Goal: Information Seeking & Learning: Learn about a topic

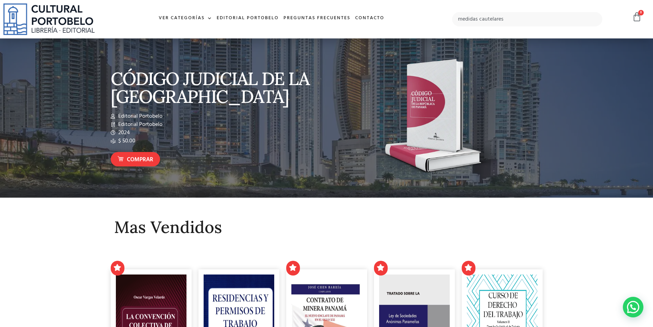
type input "medidas cautelares"
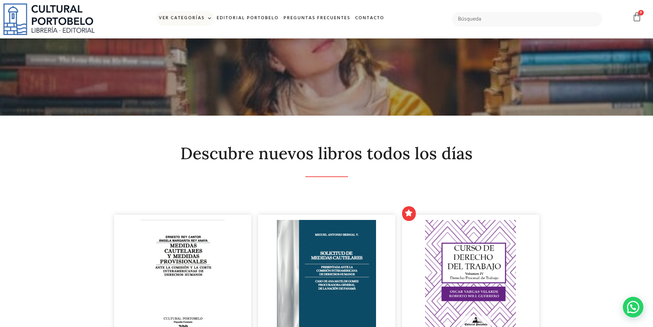
click at [199, 14] on link "Ver Categorías" at bounding box center [185, 18] width 58 height 15
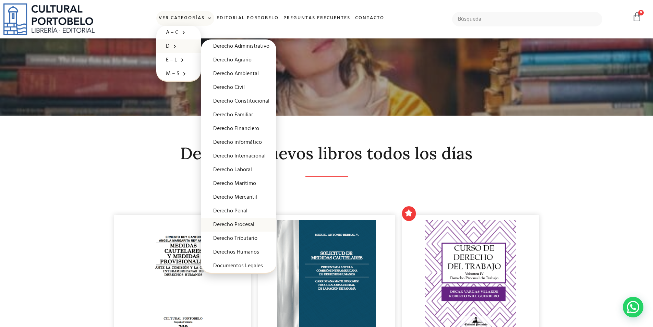
click at [250, 219] on link "Derecho Procesal" at bounding box center [238, 225] width 75 height 14
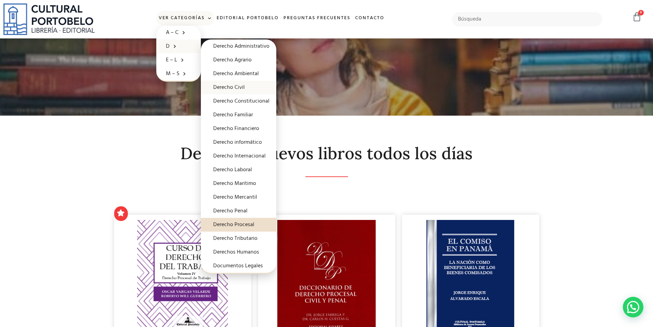
click at [238, 86] on link "Derecho Civil" at bounding box center [238, 88] width 75 height 14
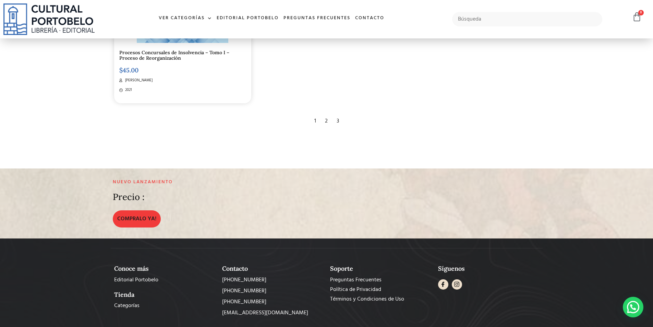
scroll to position [1475, 0]
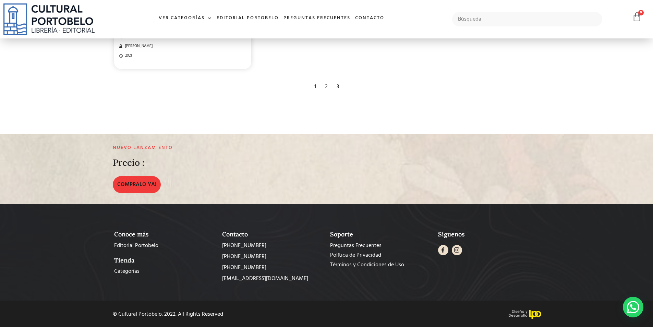
click at [329, 86] on div "2" at bounding box center [327, 86] width 10 height 15
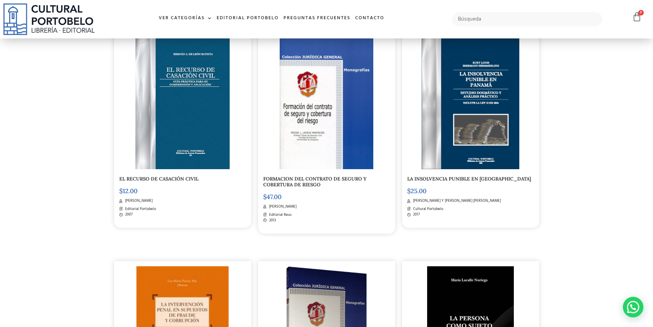
scroll to position [789, 0]
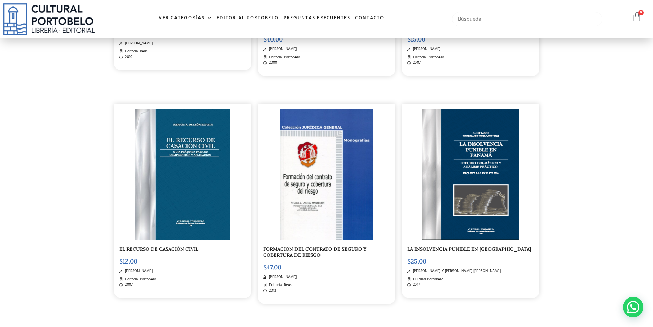
click at [460, 18] on input "text" at bounding box center [527, 19] width 151 height 14
type input "secuestro"
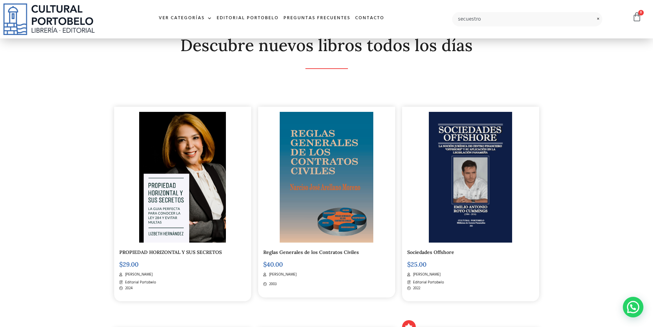
scroll to position [0, 0]
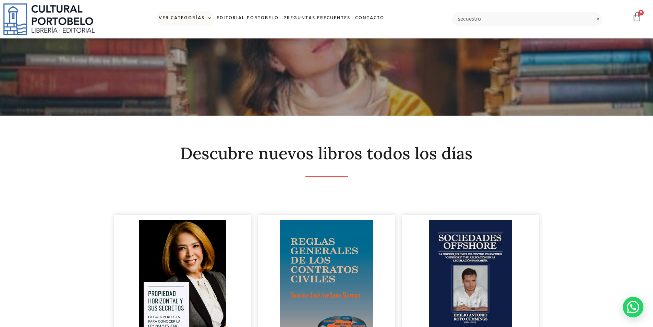
click at [192, 20] on link "Ver Categorías" at bounding box center [185, 18] width 58 height 15
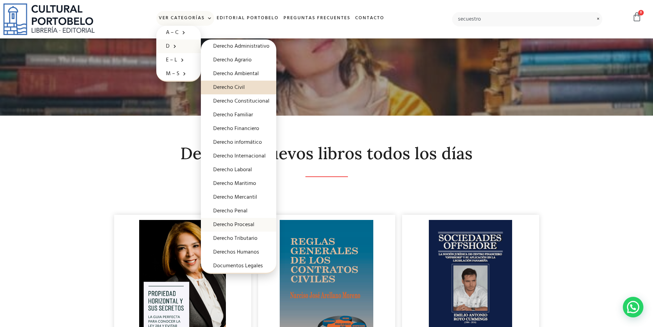
click at [244, 226] on link "Derecho Procesal" at bounding box center [238, 225] width 75 height 14
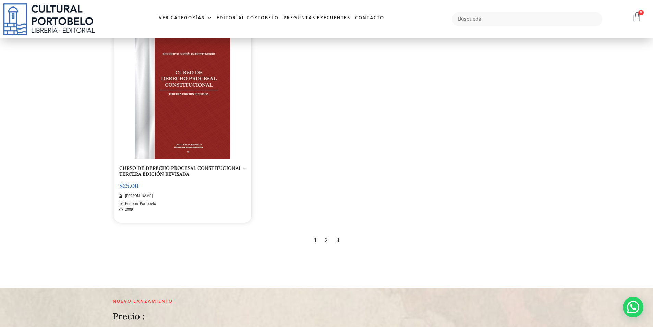
scroll to position [1282, 0]
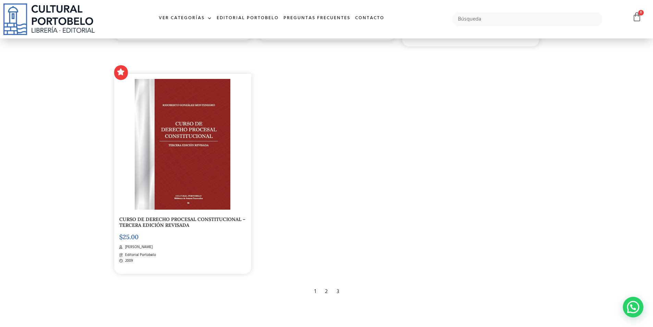
click at [339, 293] on div "3" at bounding box center [337, 291] width 9 height 15
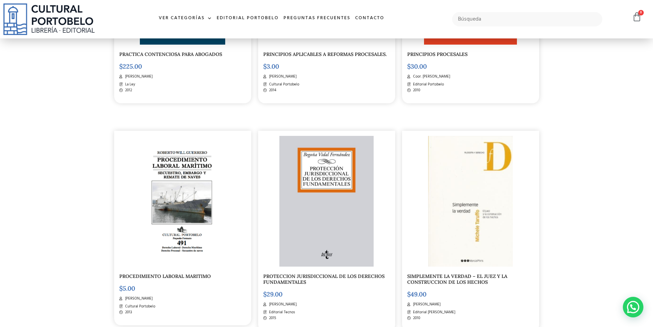
scroll to position [1098, 0]
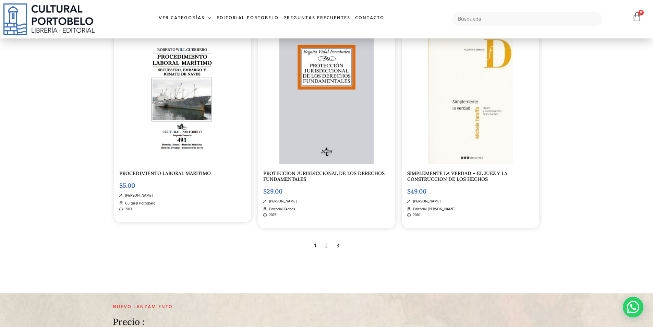
click at [322, 246] on div "2" at bounding box center [327, 245] width 10 height 15
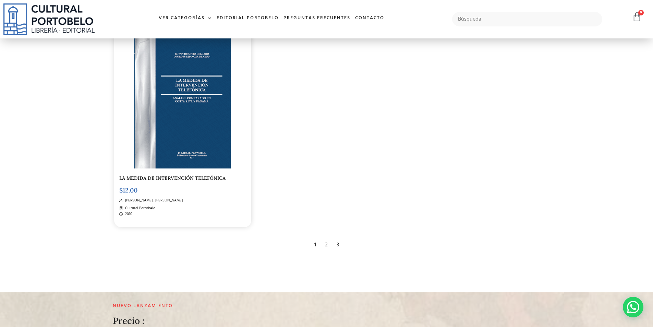
scroll to position [1440, 0]
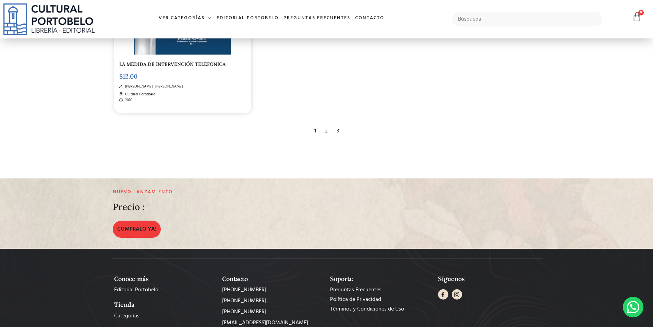
click at [317, 133] on div "1" at bounding box center [315, 130] width 9 height 15
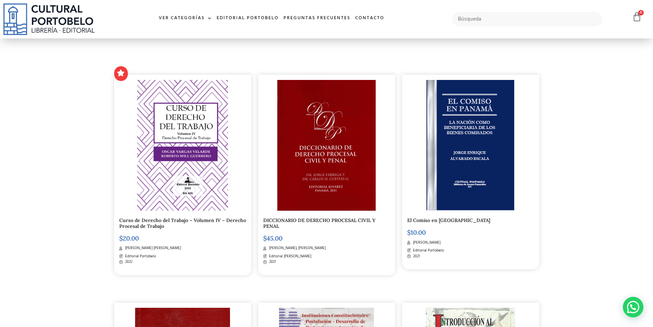
scroll to position [69, 0]
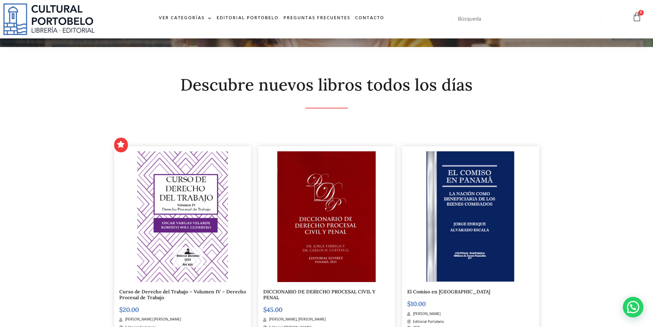
click at [465, 21] on input "text" at bounding box center [527, 19] width 151 height 14
type input "medidas"
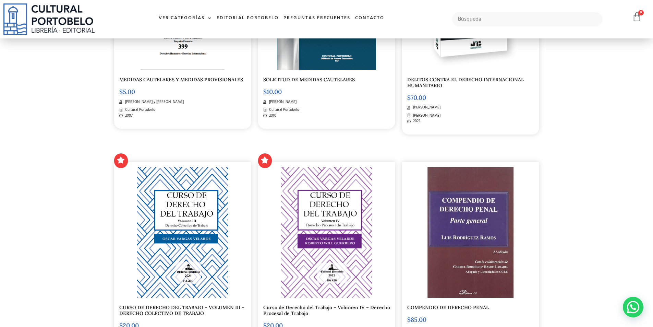
scroll to position [206, 0]
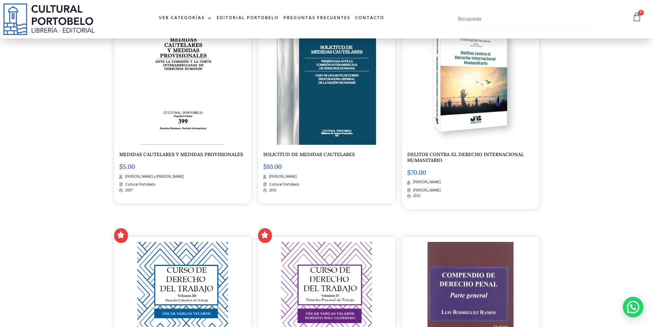
click at [492, 20] on input "text" at bounding box center [527, 19] width 151 height 14
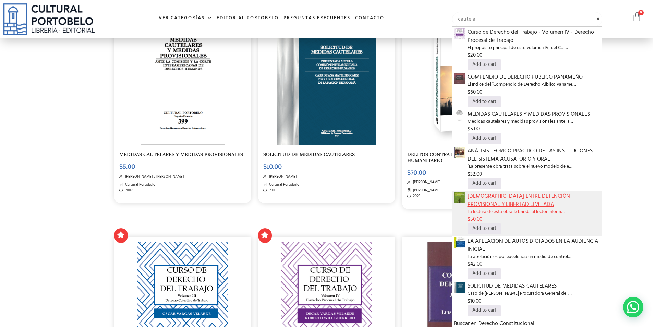
scroll to position [240, 0]
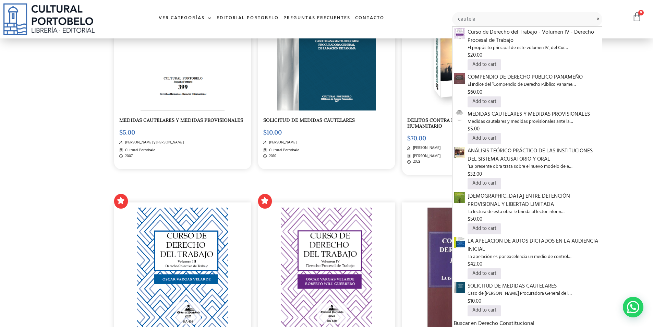
click at [364, 192] on div "Curso de Derecho del Trabajo – Volumen IV – Derecho Procesal de Trabajo $ 20.00…" at bounding box center [327, 292] width 144 height 228
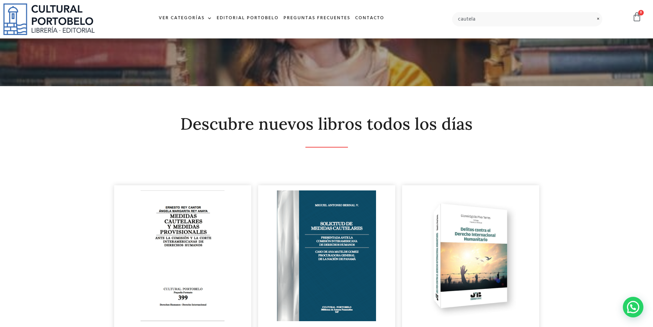
scroll to position [0, 0]
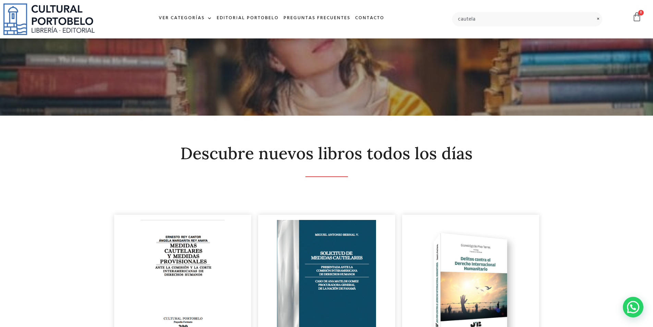
click at [487, 27] on div "cautela Curso de Derecho del Trabajo - Volumen IV - Derecho Procesal de Trabajo…" at bounding box center [527, 19] width 157 height 21
click at [484, 18] on input "cautela" at bounding box center [527, 19] width 151 height 14
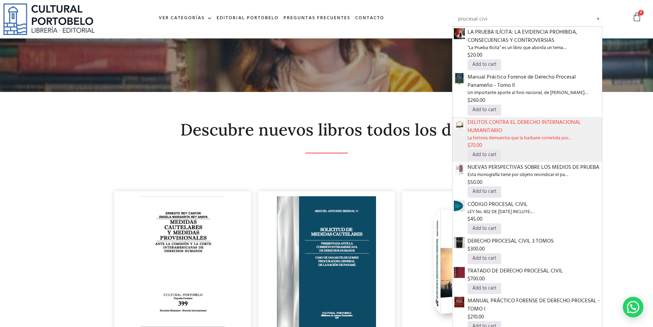
scroll to position [34, 0]
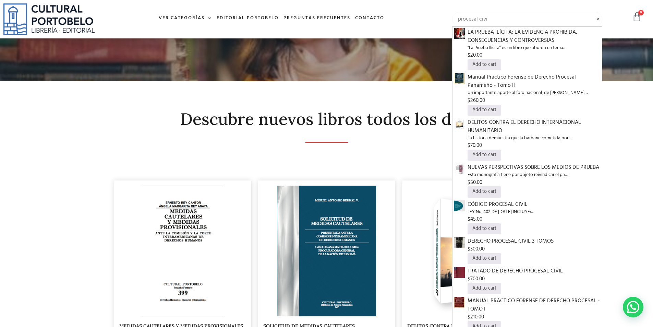
click at [480, 18] on input "procesal civi" at bounding box center [527, 19] width 151 height 14
type input "procesal"
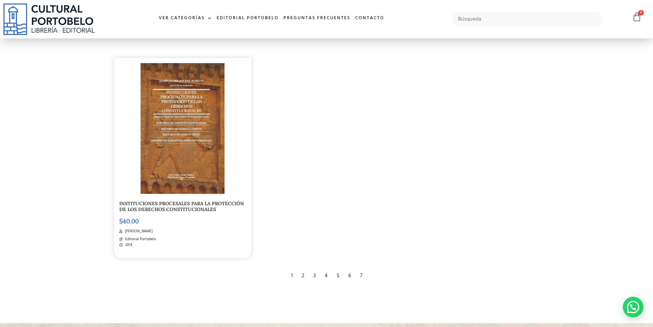
scroll to position [1304, 0]
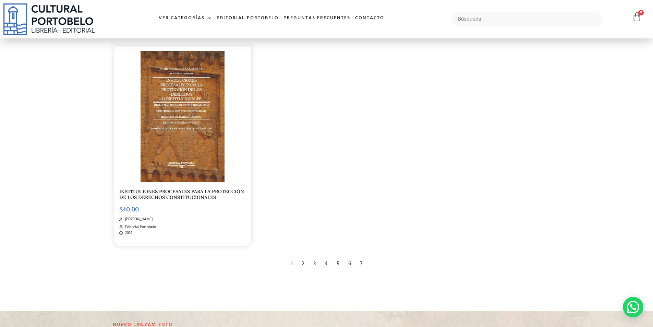
click at [307, 261] on div "2" at bounding box center [303, 263] width 10 height 15
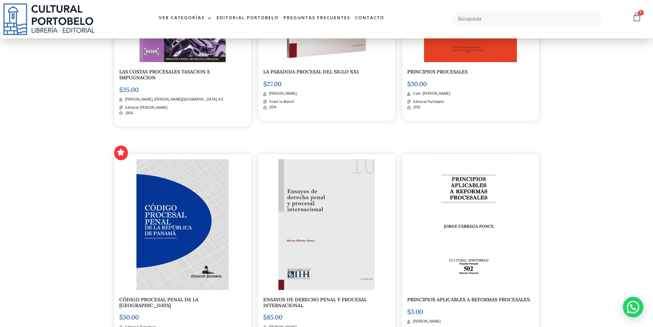
scroll to position [515, 0]
